Goal: Navigation & Orientation: Find specific page/section

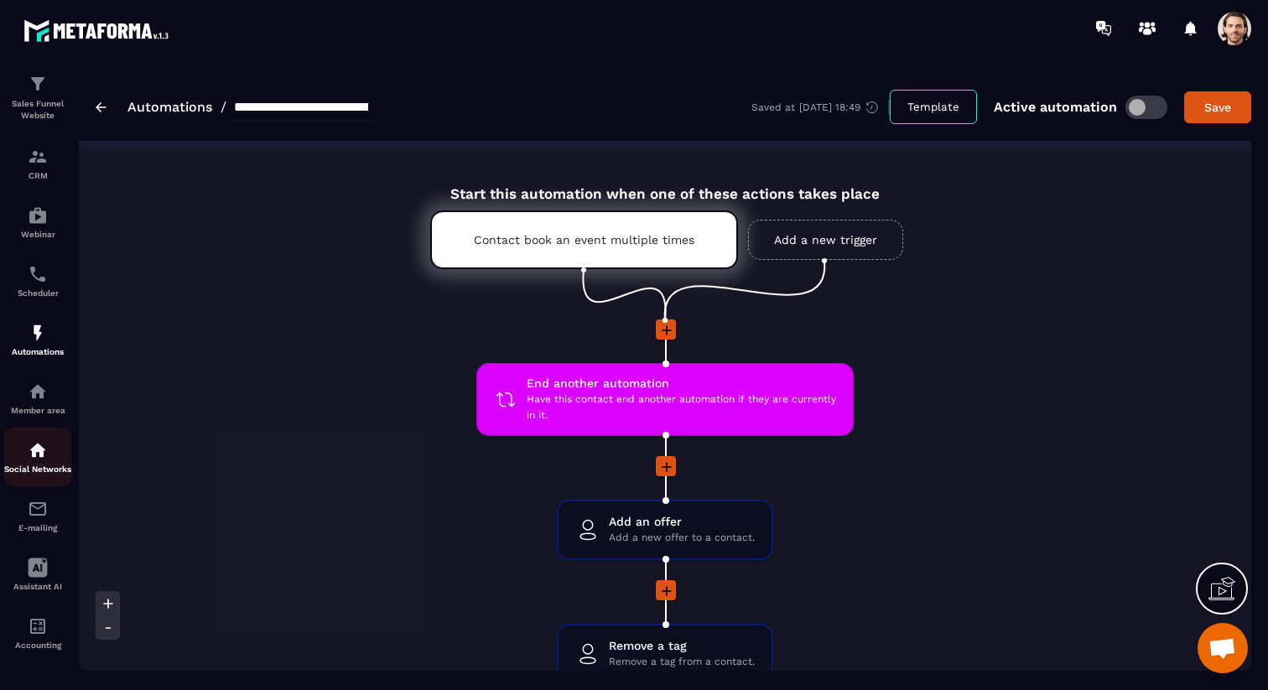
scroll to position [65, 0]
click at [42, 578] on icon at bounding box center [38, 568] width 19 height 19
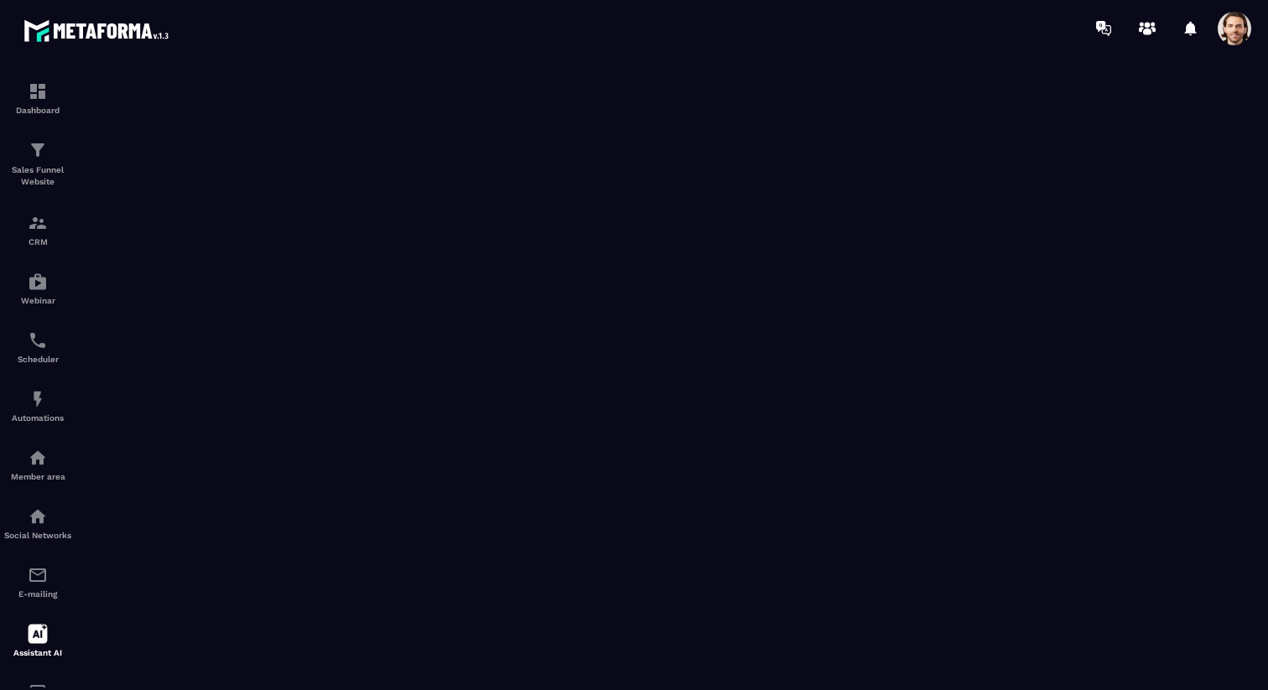
click at [1247, 26] on span at bounding box center [1234, 29] width 34 height 34
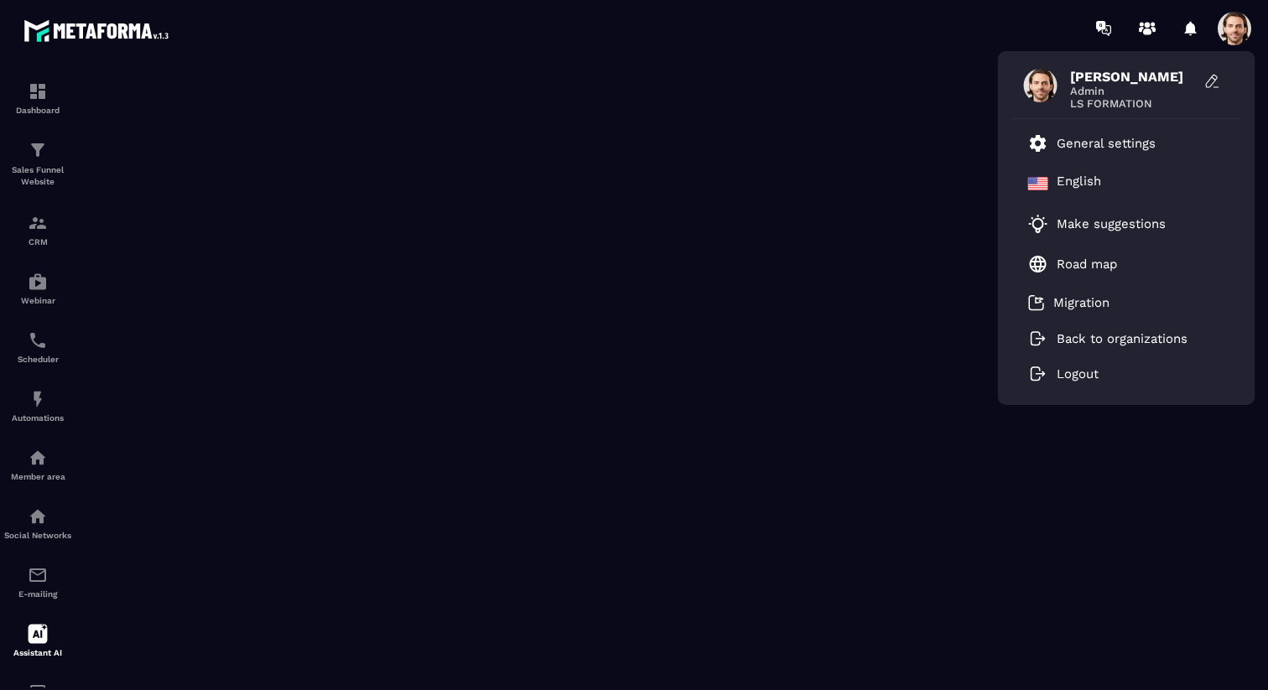
click at [1247, 26] on span at bounding box center [1234, 29] width 34 height 34
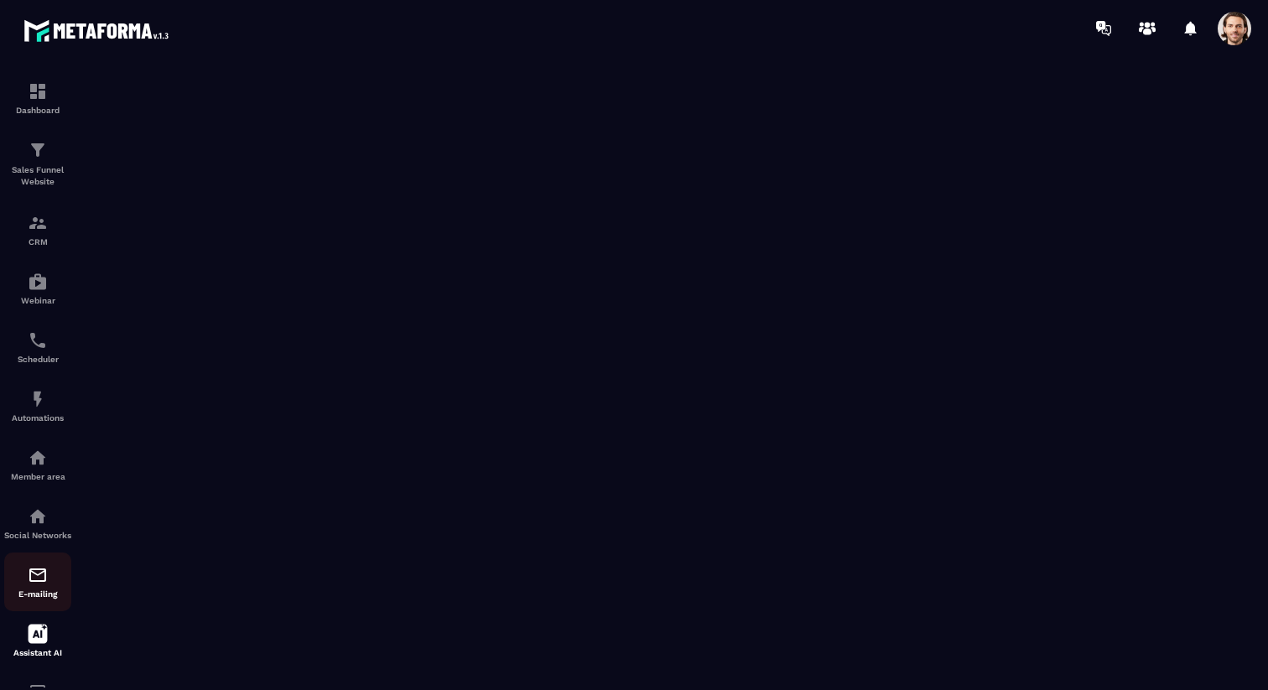
click at [31, 585] on img at bounding box center [38, 575] width 20 height 20
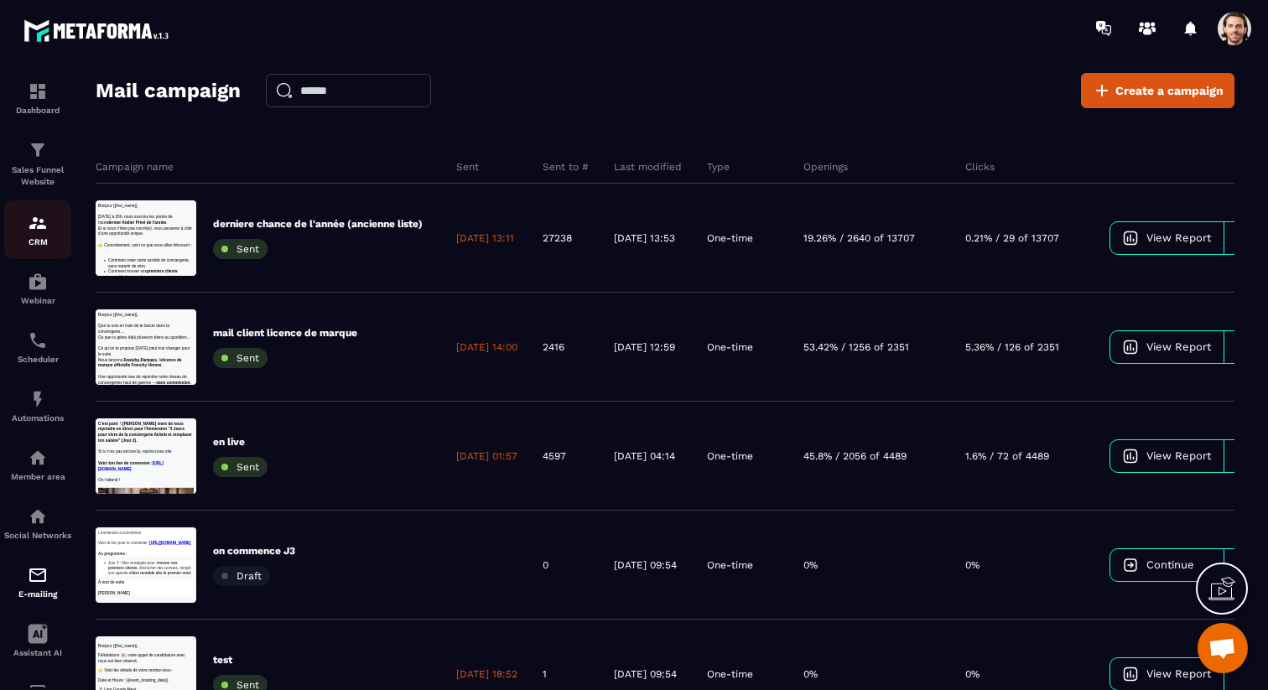
click at [35, 226] on img at bounding box center [38, 223] width 20 height 20
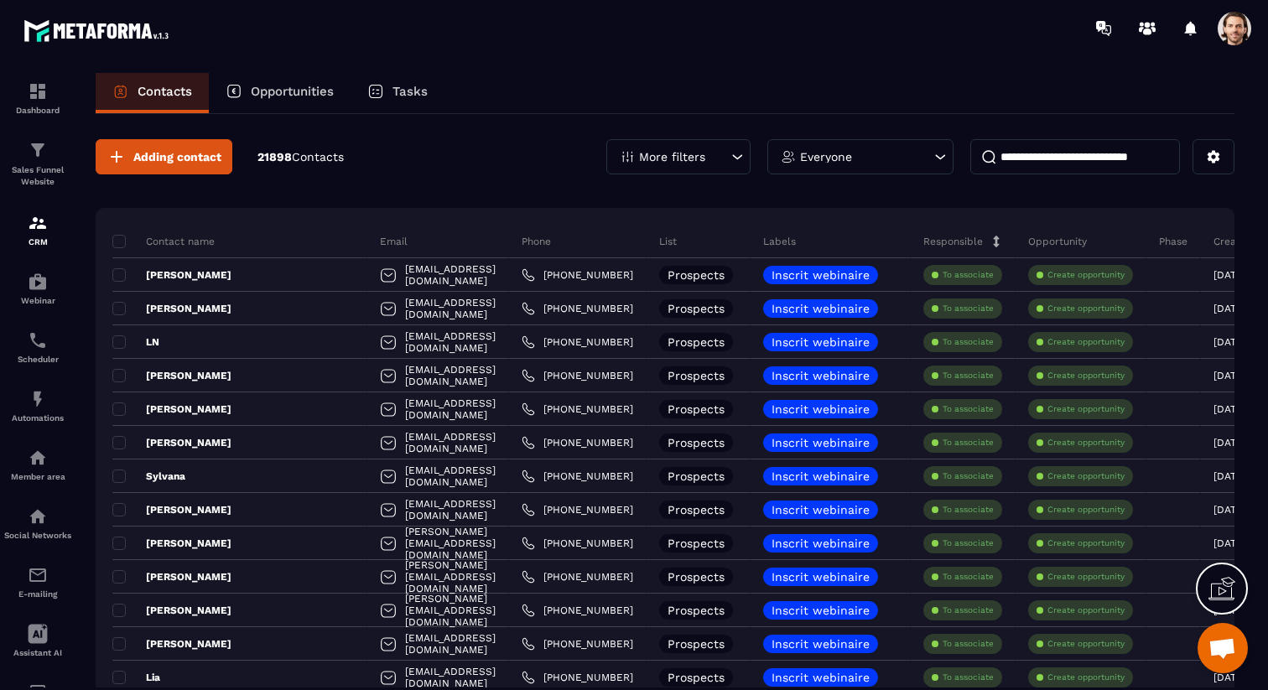
click at [397, 81] on div "Tasks" at bounding box center [397, 93] width 94 height 40
